Goal: Navigation & Orientation: Find specific page/section

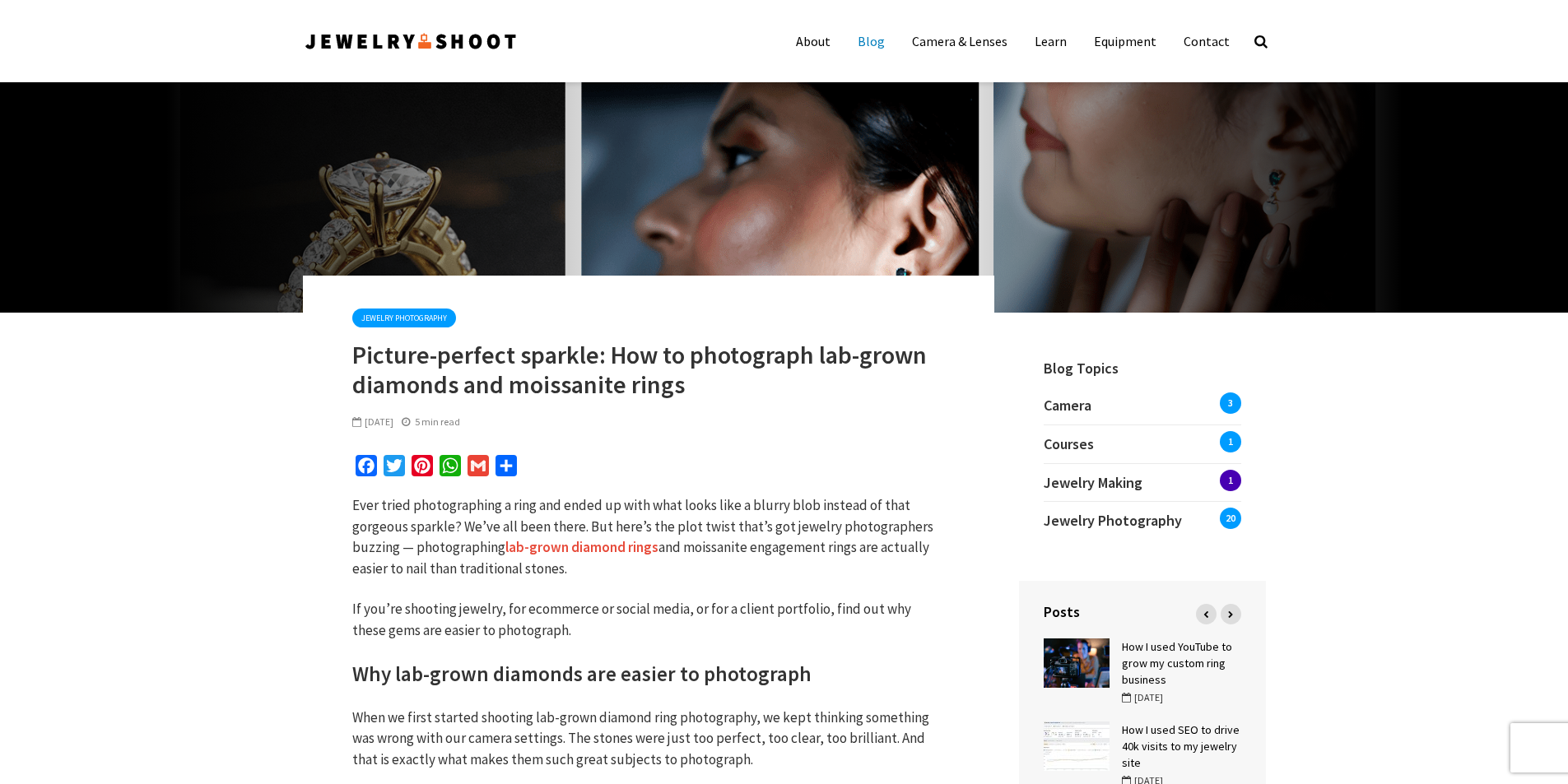
click at [884, 42] on link "Blog" at bounding box center [871, 41] width 52 height 33
